Goal: Transaction & Acquisition: Purchase product/service

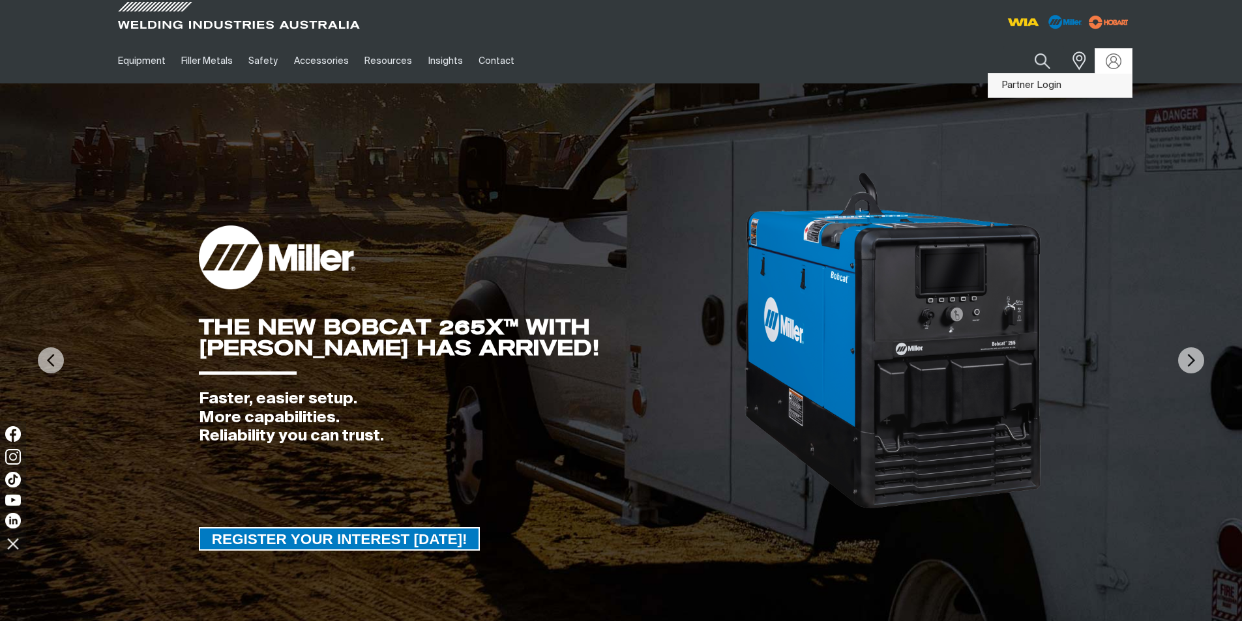
click at [1042, 91] on link "Partner Login" at bounding box center [1059, 86] width 143 height 24
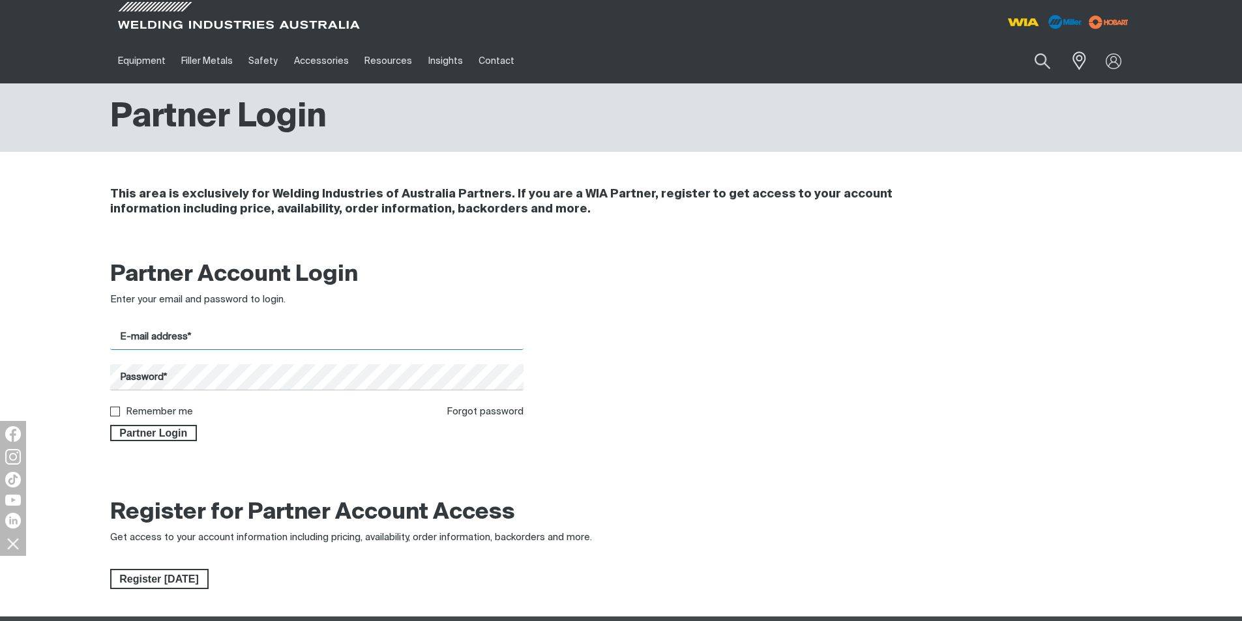
type input "[EMAIL_ADDRESS][DOMAIN_NAME]"
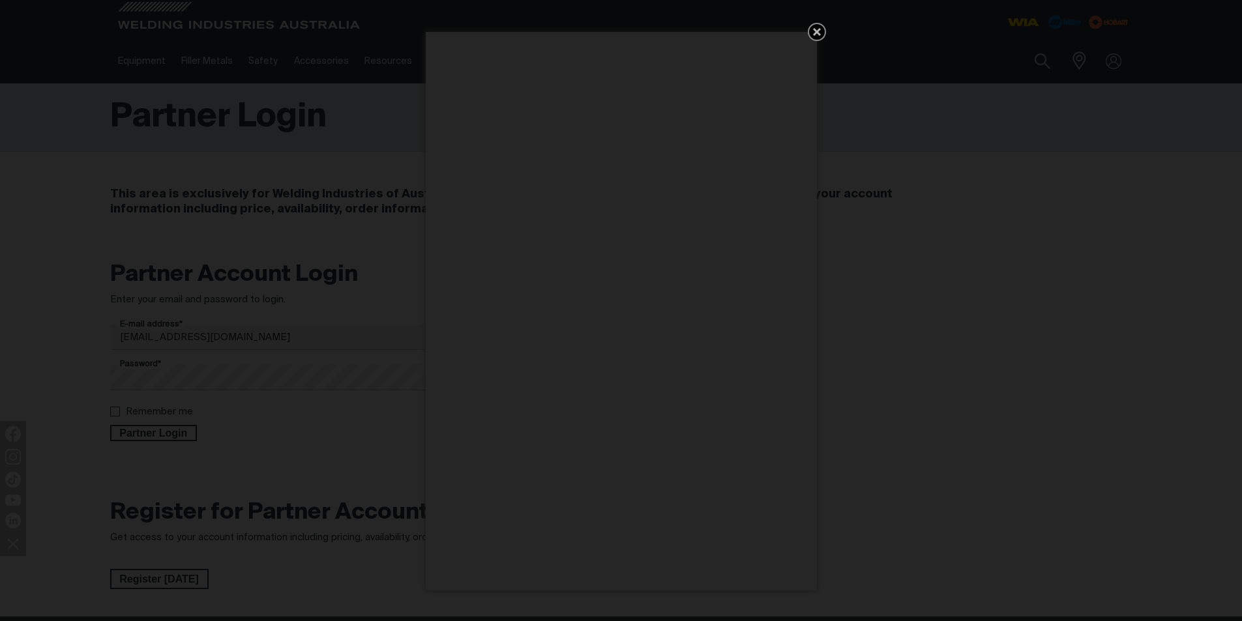
click at [823, 35] on icon "Get 5 WIA Welding Guides Free!" at bounding box center [817, 32] width 16 height 16
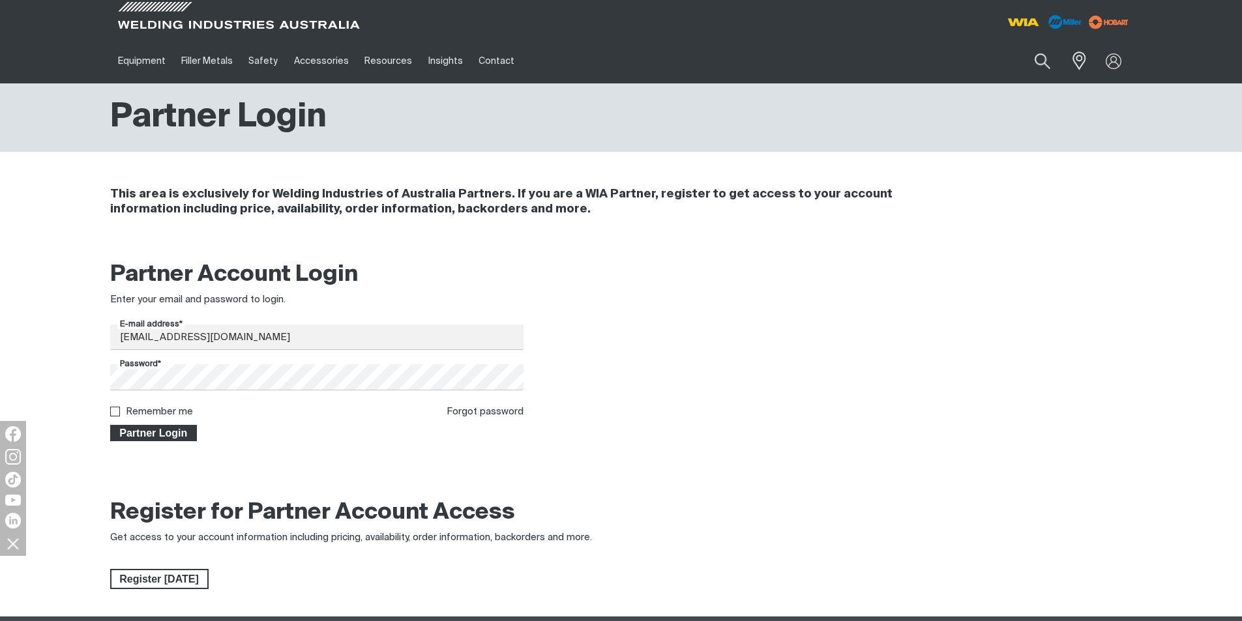
click at [153, 435] on span "Partner Login" at bounding box center [153, 433] width 85 height 17
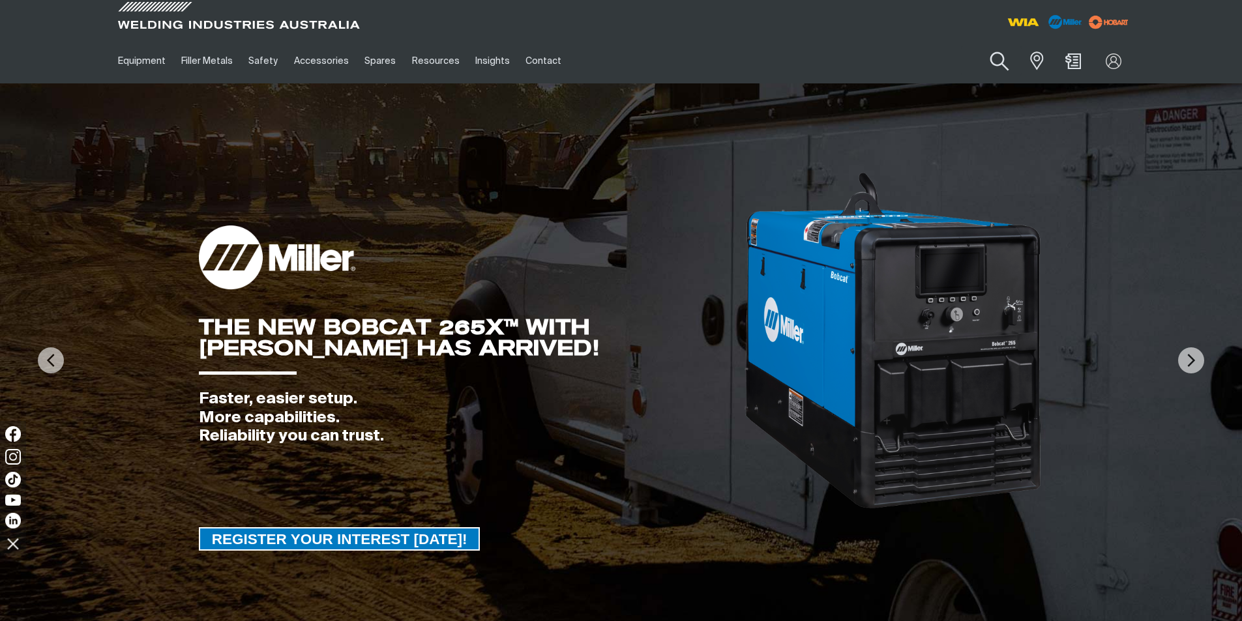
click at [1006, 58] on button "Search products" at bounding box center [999, 61] width 53 height 37
click at [880, 70] on input "Search" at bounding box center [920, 60] width 201 height 29
paste input "MR301580"
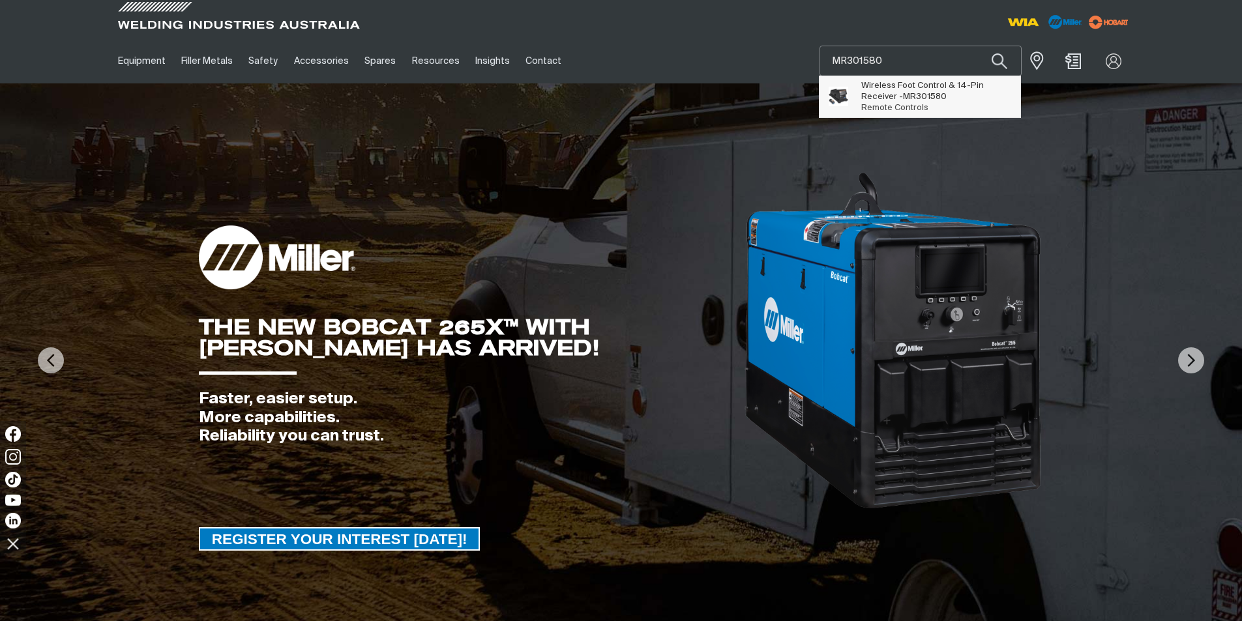
type input "MR301580"
click at [874, 82] on span "Wireless Foot Control & 14-Pin Receiver - MR301580" at bounding box center [935, 91] width 149 height 22
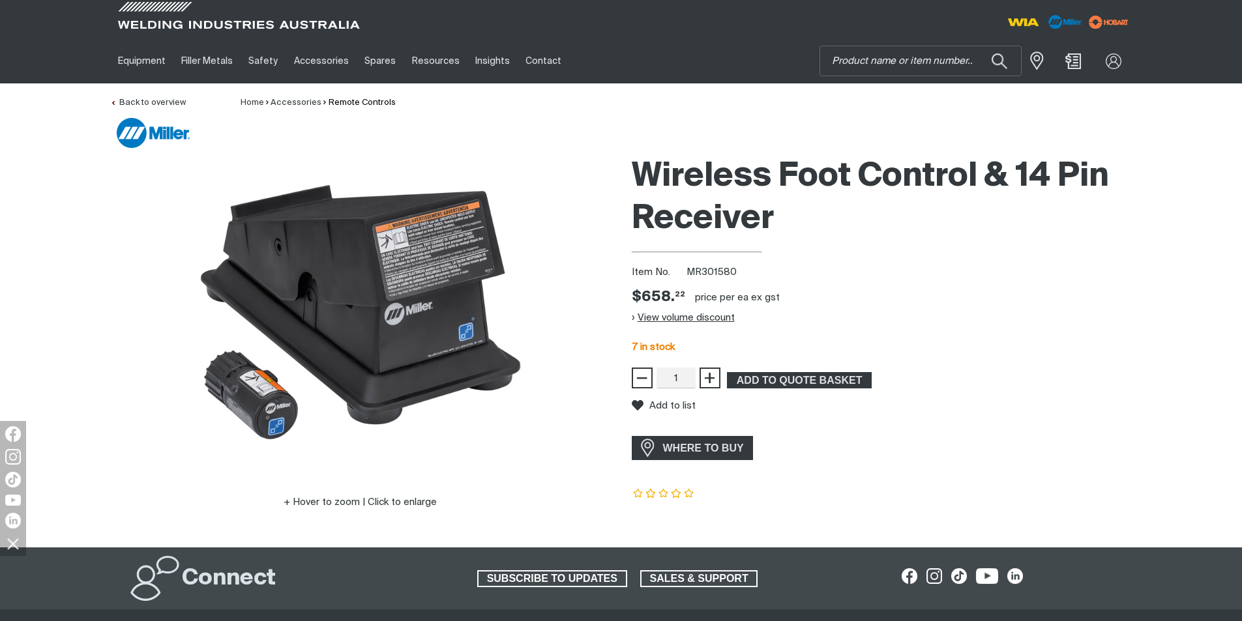
click at [639, 322] on button "View volume discount" at bounding box center [683, 317] width 103 height 21
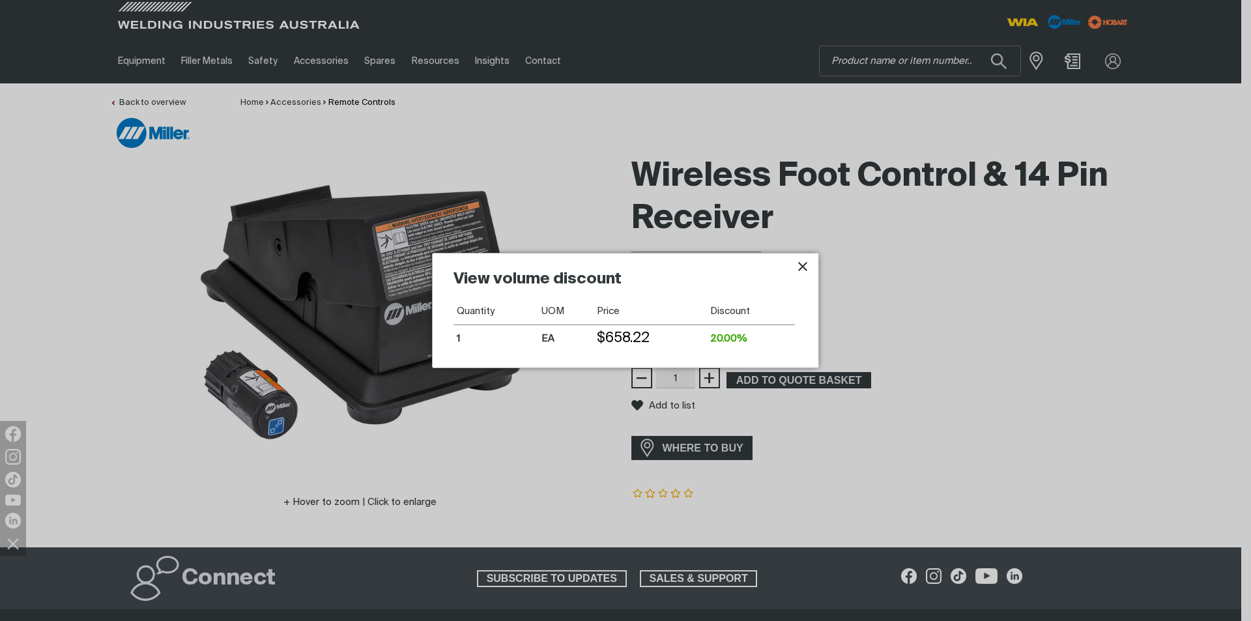
click at [808, 263] on icon "Close pop-up overlay" at bounding box center [803, 267] width 16 height 16
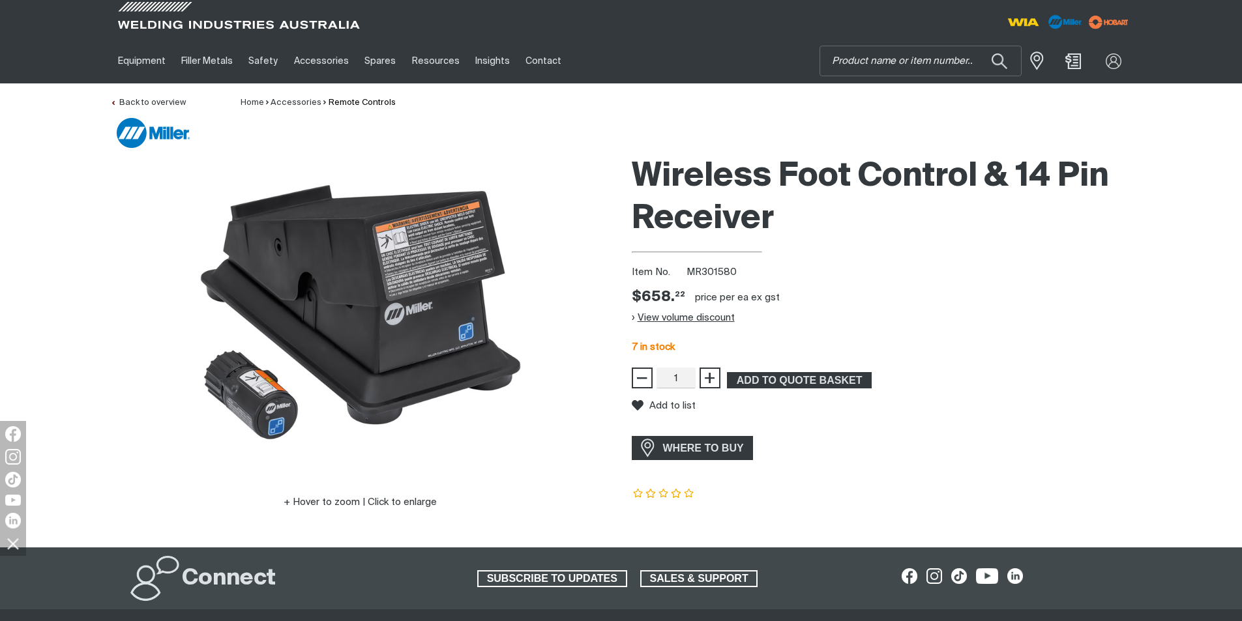
click at [671, 312] on button "View volume discount" at bounding box center [683, 317] width 103 height 21
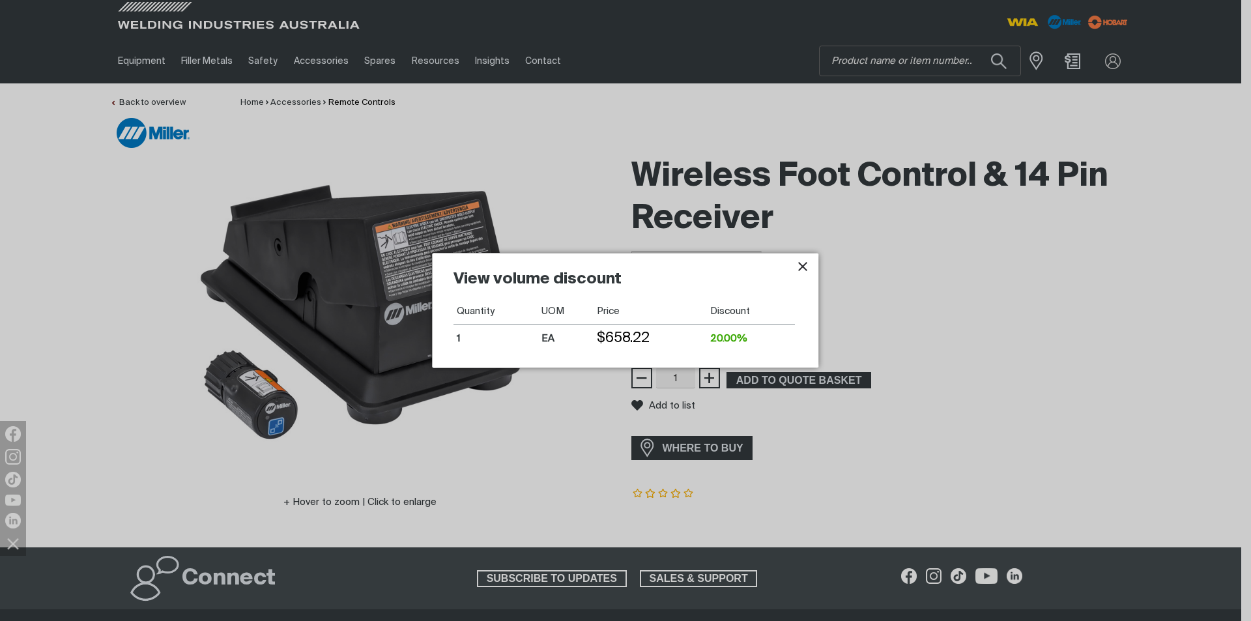
click at [802, 269] on icon "Close pop-up overlay" at bounding box center [803, 267] width 16 height 16
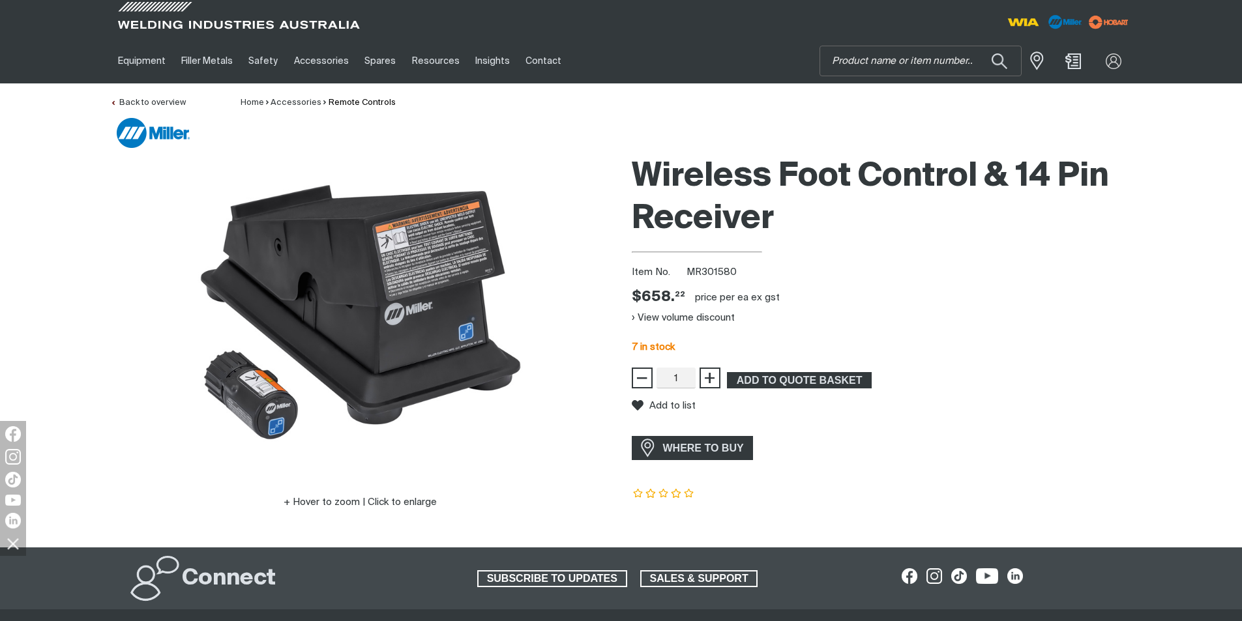
scroll to position [65, 0]
